Goal: Transaction & Acquisition: Purchase product/service

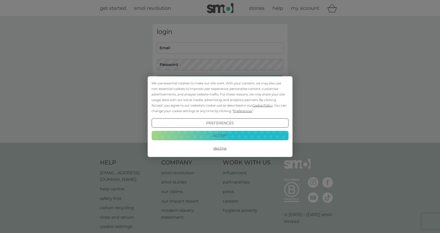
click at [231, 135] on button "Accept" at bounding box center [219, 136] width 137 height 10
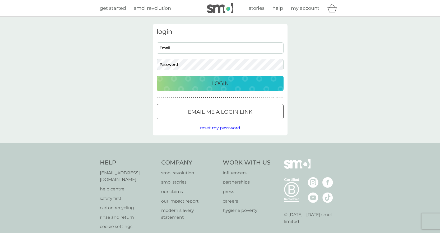
click at [186, 44] on input "Email" at bounding box center [220, 47] width 127 height 11
type input "chelleb1982@gmail.com"
click at [223, 82] on p "Login" at bounding box center [219, 83] width 17 height 8
click at [186, 51] on input "Email" at bounding box center [220, 47] width 127 height 11
click at [65, 52] on div "login Email Password Login ● ● ● ● ● ● ● ● ● ● ● ● ● ● ● ● ● ● ● ● ● ● ● ● ● ● …" at bounding box center [220, 80] width 440 height 126
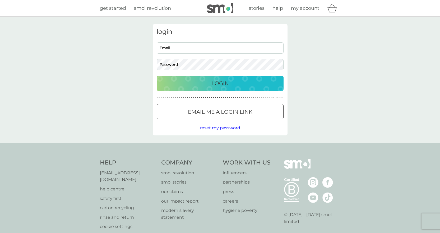
click at [184, 48] on input "Email" at bounding box center [220, 47] width 127 height 11
type input "chelleb1982@gmail.com"
click at [124, 58] on div "login chelleb1982@gmail.com Email Password Login ● ● ● ● ● ● ● ● ● ● ● ● ● ● ● …" at bounding box center [220, 80] width 440 height 126
click at [157, 76] on button "Login" at bounding box center [220, 83] width 127 height 15
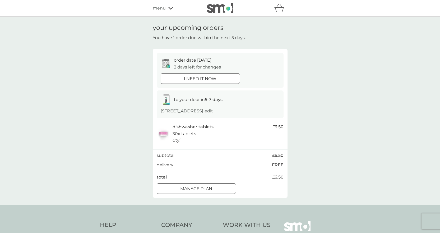
click at [163, 10] on span "menu" at bounding box center [159, 8] width 13 height 7
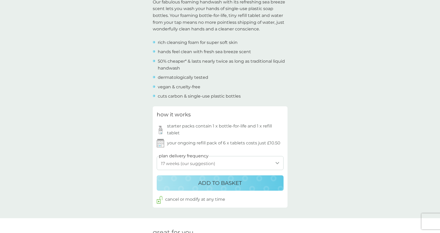
scroll to position [178, 0]
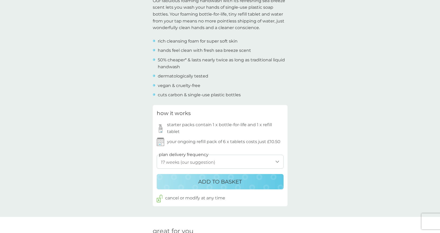
click at [263, 165] on select "1 week 2 weeks 3 weeks 4 weeks 5 weeks 6 weeks 7 weeks 8 weeks 9 weeks 10 weeks…" at bounding box center [220, 162] width 127 height 14
click at [298, 169] on div "back Excellent products and service Excellent products and service. - Sue Excel…" at bounding box center [220, 201] width 440 height 711
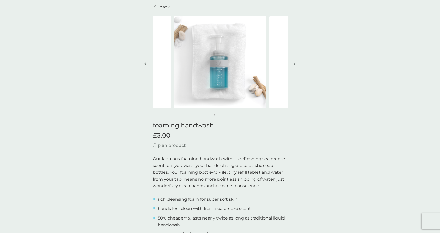
scroll to position [0, 0]
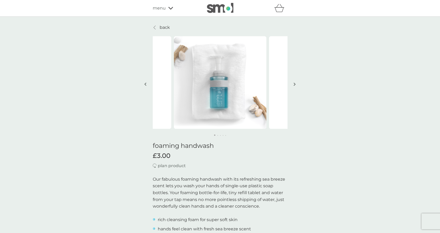
click at [296, 86] on button "button" at bounding box center [295, 84] width 4 height 26
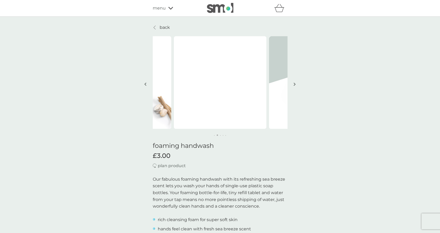
click at [294, 84] on img "button" at bounding box center [295, 84] width 2 height 4
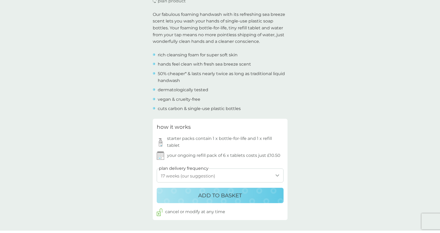
scroll to position [165, 0]
click at [184, 173] on select "1 week 2 weeks 3 weeks 4 weeks 5 weeks 6 weeks 7 weeks 8 weeks 9 weeks 10 weeks…" at bounding box center [220, 175] width 127 height 14
select select "7"
click at [157, 168] on select "1 week 2 weeks 3 weeks 4 weeks 5 weeks 6 weeks 7 weeks 8 weeks 9 weeks 10 weeks…" at bounding box center [220, 175] width 127 height 14
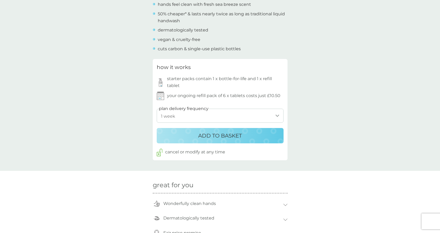
scroll to position [225, 0]
click at [209, 134] on p "ADD TO BASKET" at bounding box center [220, 135] width 44 height 8
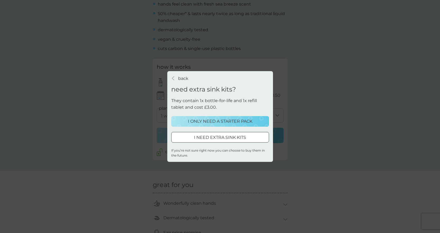
click at [223, 119] on p "I ONLY NEED A STARTER PACK" at bounding box center [220, 121] width 64 height 7
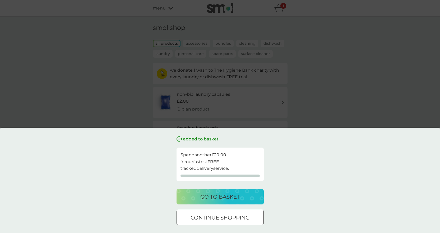
drag, startPoint x: 227, startPoint y: 221, endPoint x: 236, endPoint y: 222, distance: 9.0
click at [227, 221] on p "continue shopping" at bounding box center [220, 217] width 59 height 8
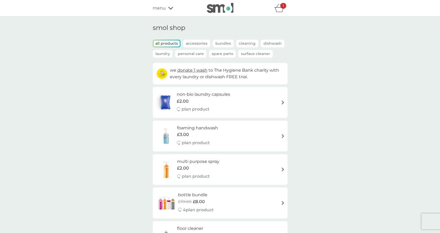
click at [278, 6] on icon "basket" at bounding box center [279, 8] width 10 height 8
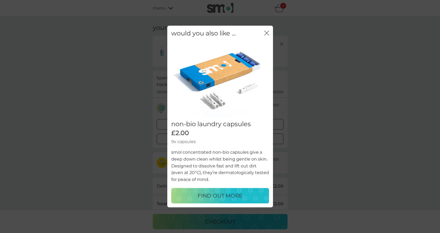
click at [267, 33] on icon "close" at bounding box center [268, 33] width 2 height 4
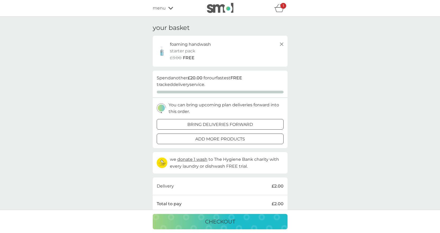
click at [235, 49] on div "foaming handwash starter pack every 1 week @ £10.50 £3.00 FREE" at bounding box center [227, 51] width 115 height 20
click at [281, 47] on icon at bounding box center [282, 44] width 6 height 6
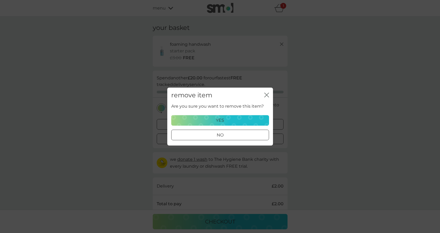
click at [224, 122] on div "yes" at bounding box center [220, 120] width 91 height 7
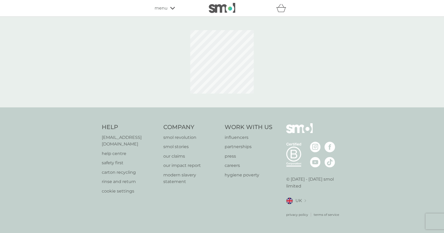
select select "119"
